Goal: Task Accomplishment & Management: Complete application form

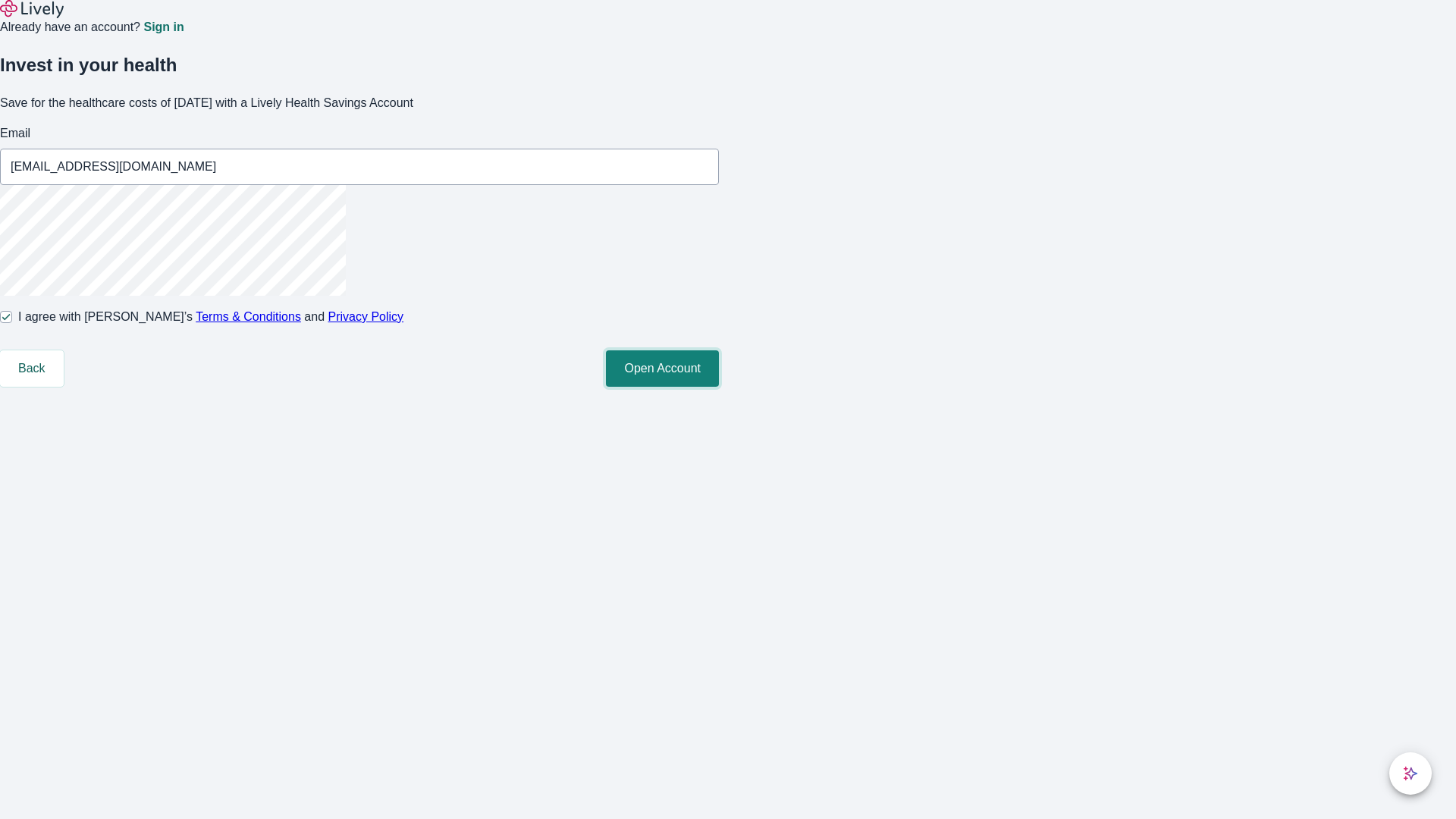
click at [719, 387] on button "Open Account" at bounding box center [663, 369] width 113 height 36
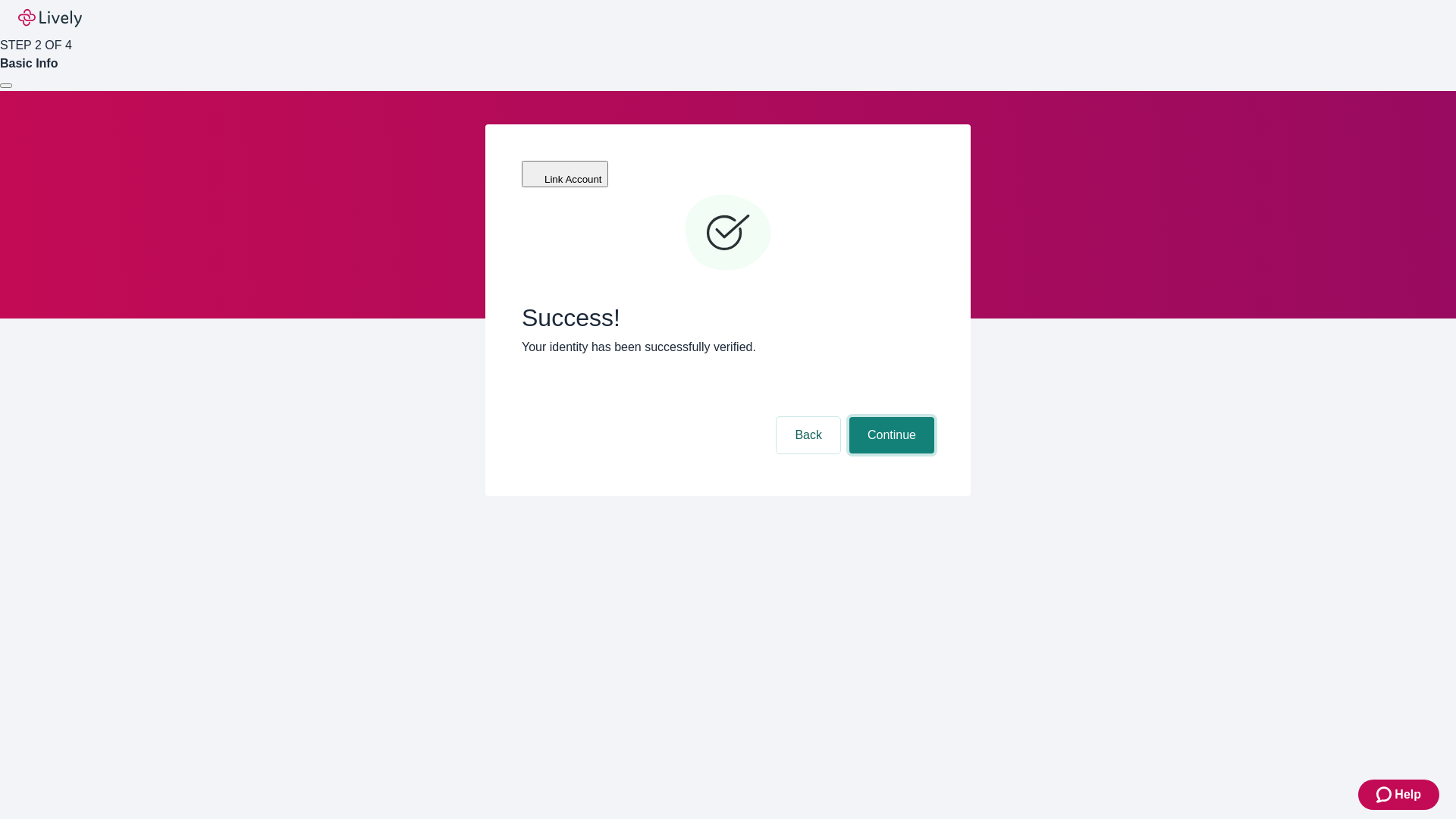
click at [889, 417] on button "Continue" at bounding box center [892, 435] width 85 height 36
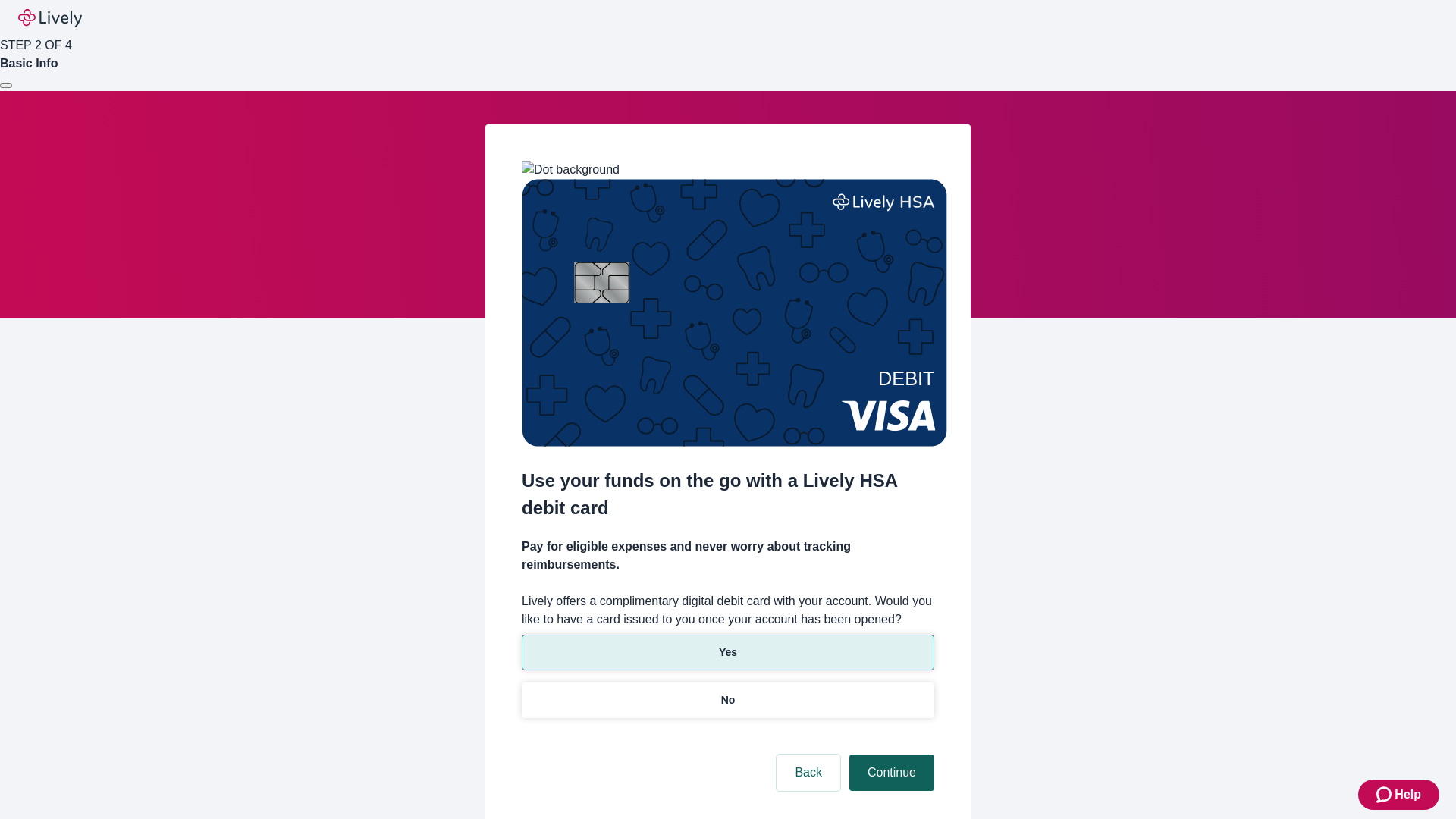
click at [727, 692] on p "No" at bounding box center [728, 700] width 15 height 16
click at [889, 755] on button "Continue" at bounding box center [892, 773] width 85 height 36
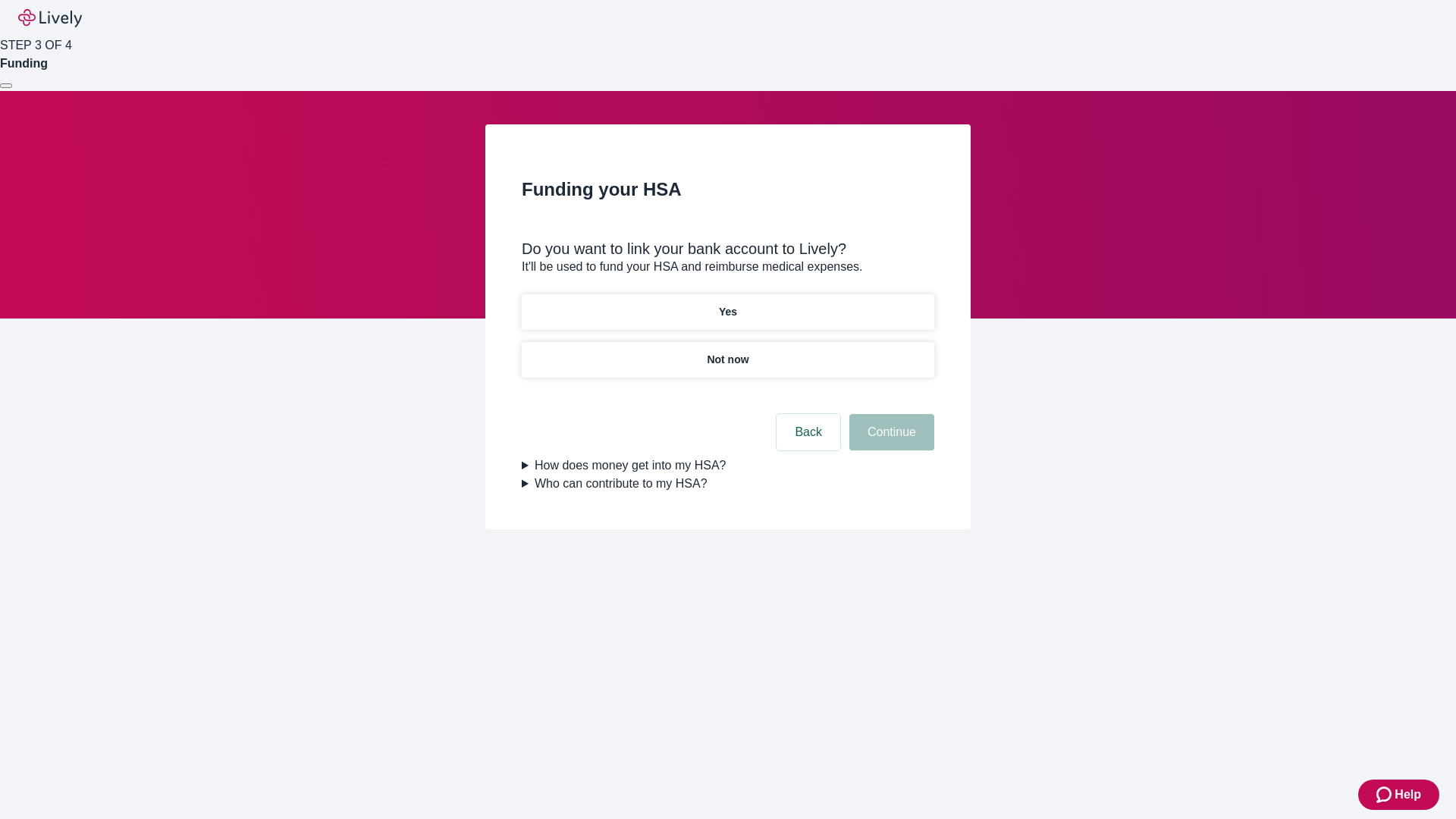
click at [727, 304] on p "Yes" at bounding box center [727, 312] width 18 height 16
click at [889, 414] on button "Continue" at bounding box center [892, 432] width 85 height 36
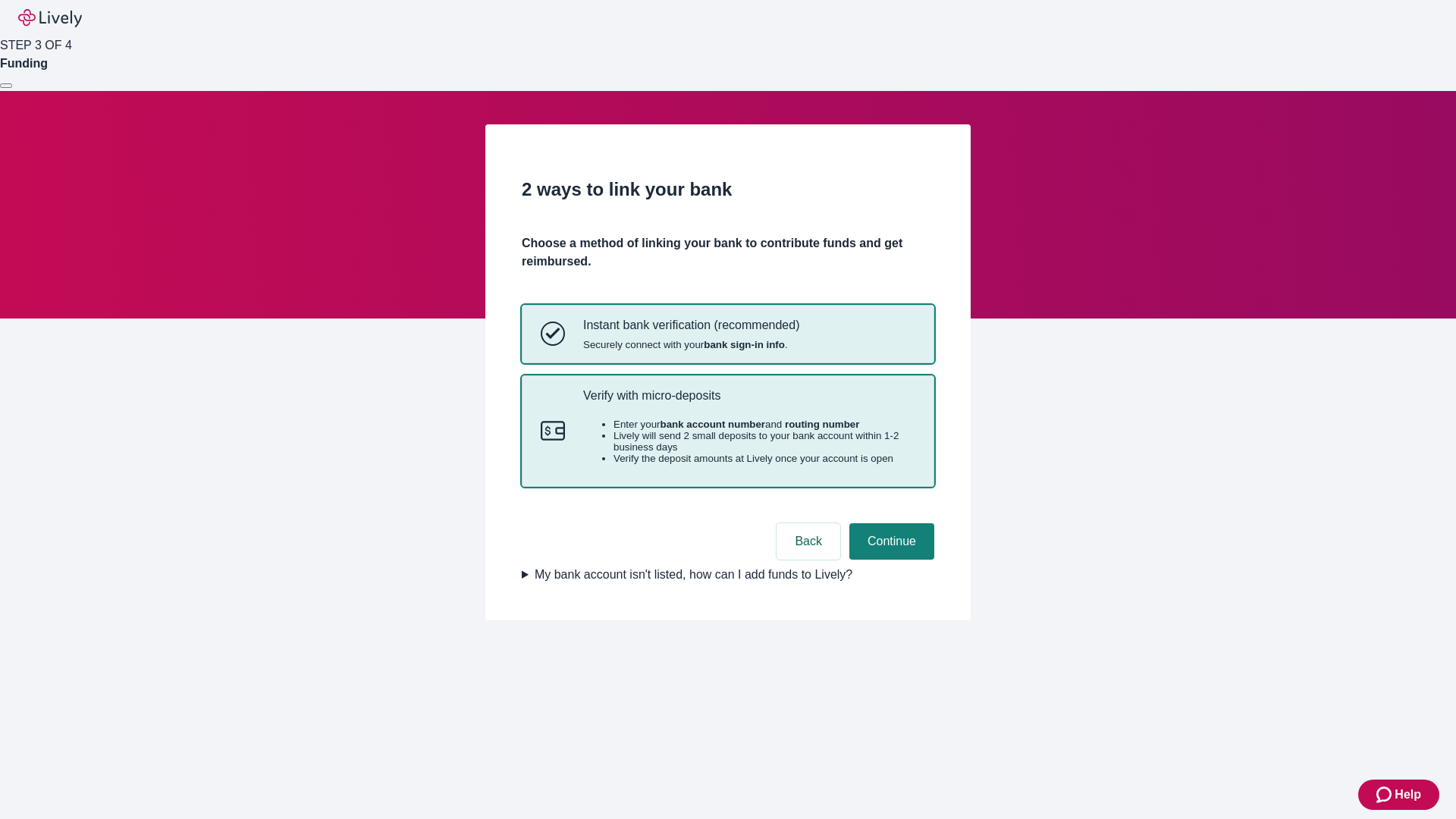
click at [749, 403] on p "Verify with micro-deposits" at bounding box center [749, 395] width 332 height 15
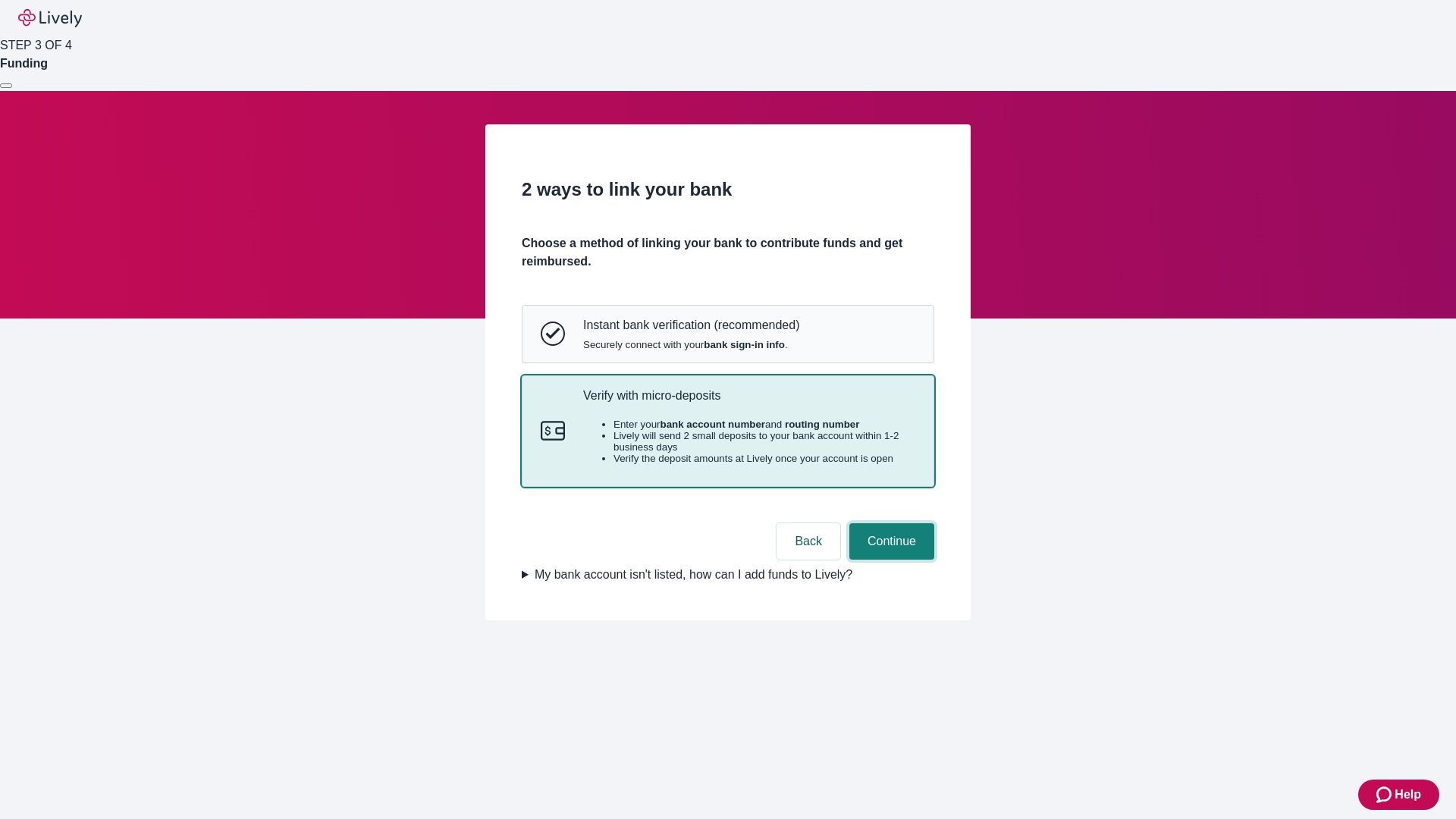
click at [889, 560] on button "Continue" at bounding box center [892, 541] width 85 height 36
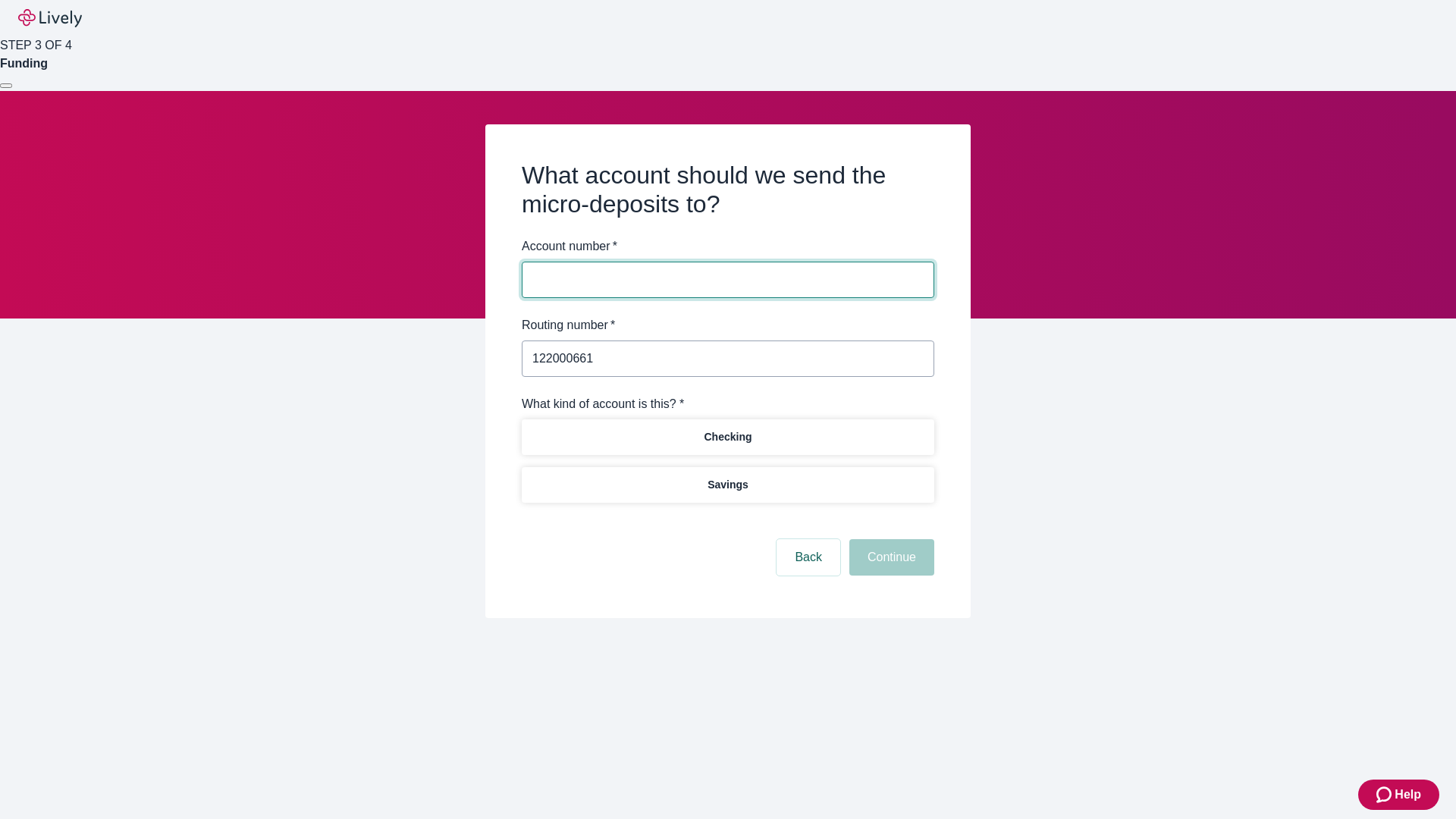
type input "122000661"
type input "291229"
